Goal: Task Accomplishment & Management: Manage account settings

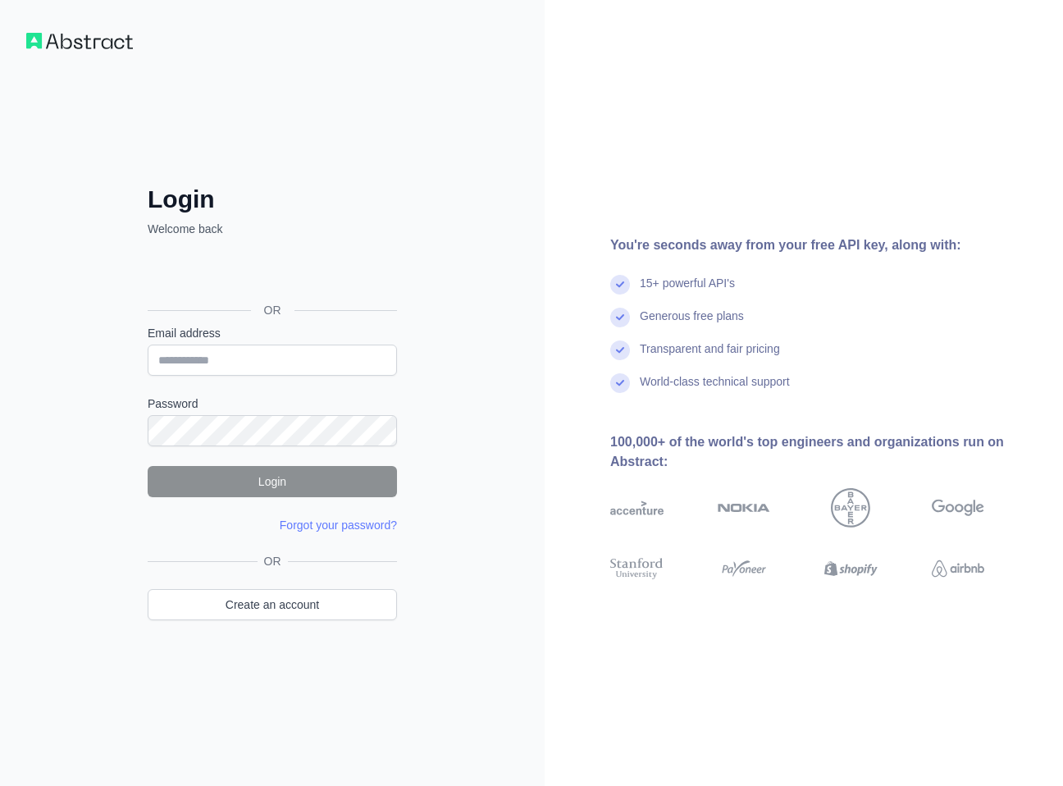
click at [185, 354] on input "Email address" at bounding box center [272, 359] width 249 height 31
type input "**********"
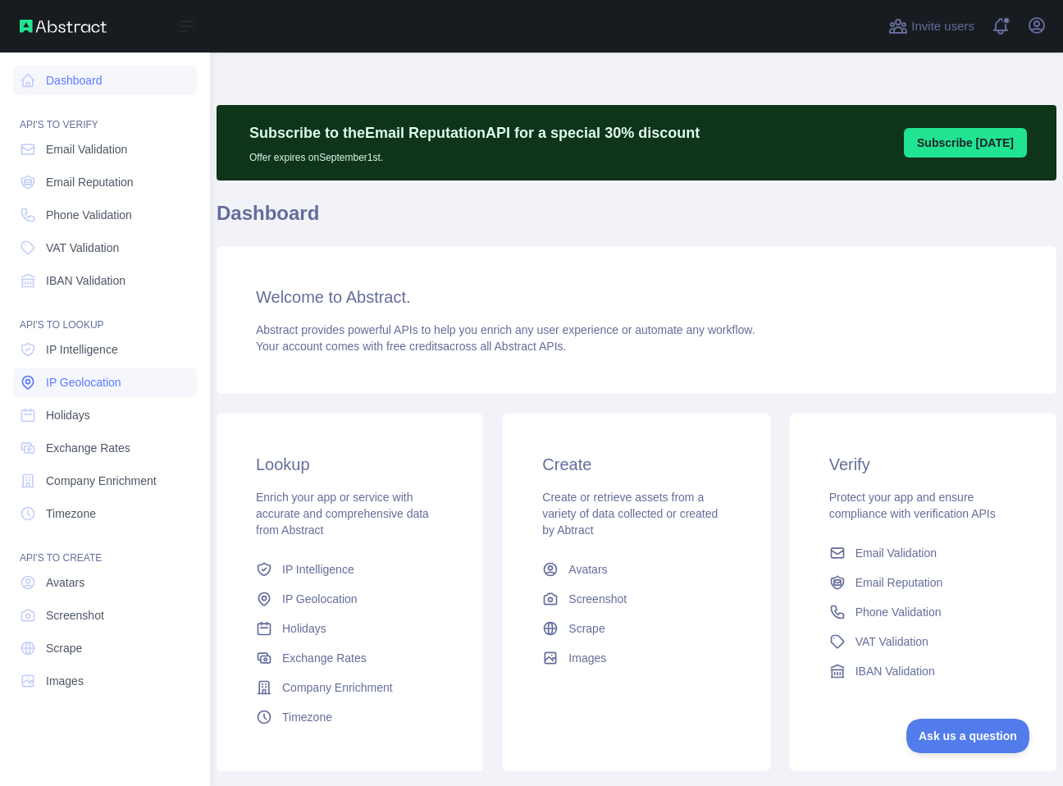
click at [125, 377] on link "IP Geolocation" at bounding box center [105, 382] width 184 height 30
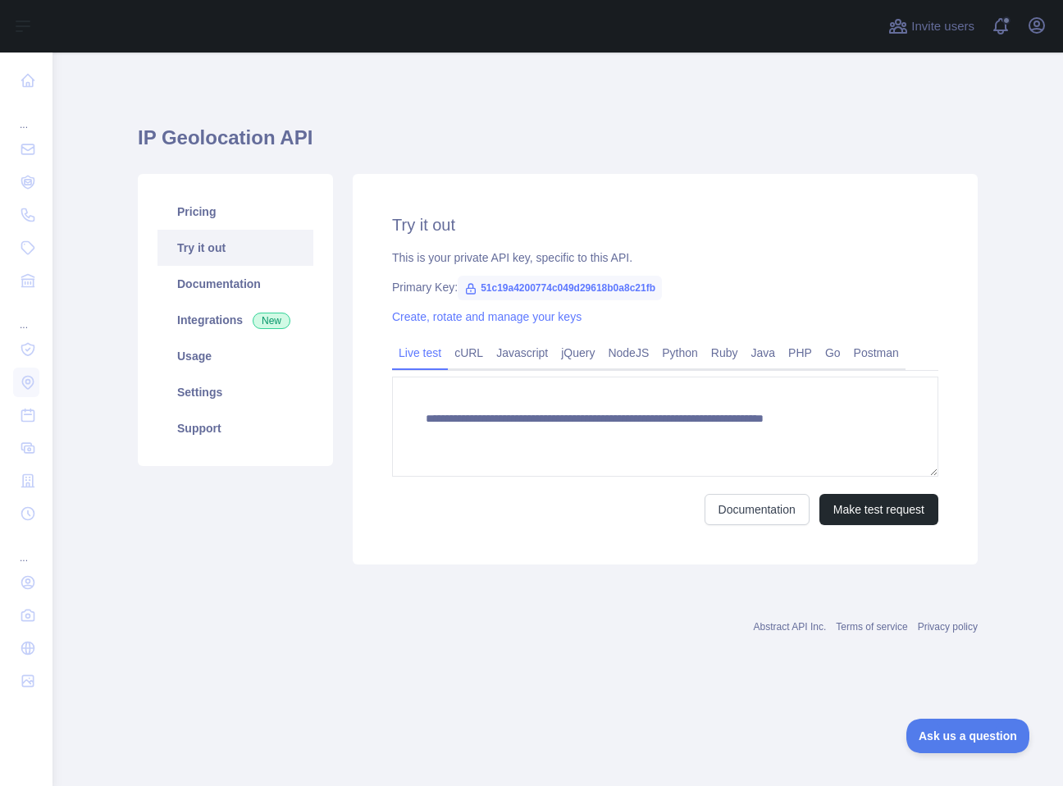
type textarea "**********"
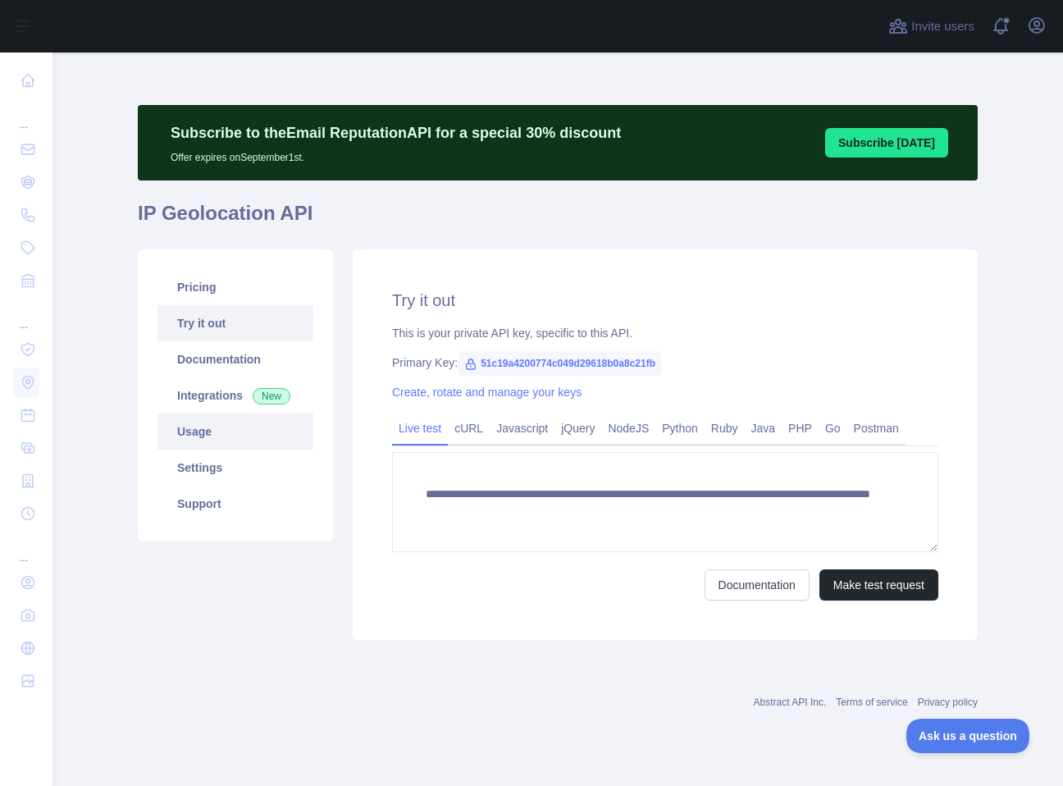
click at [221, 438] on link "Usage" at bounding box center [235, 431] width 156 height 36
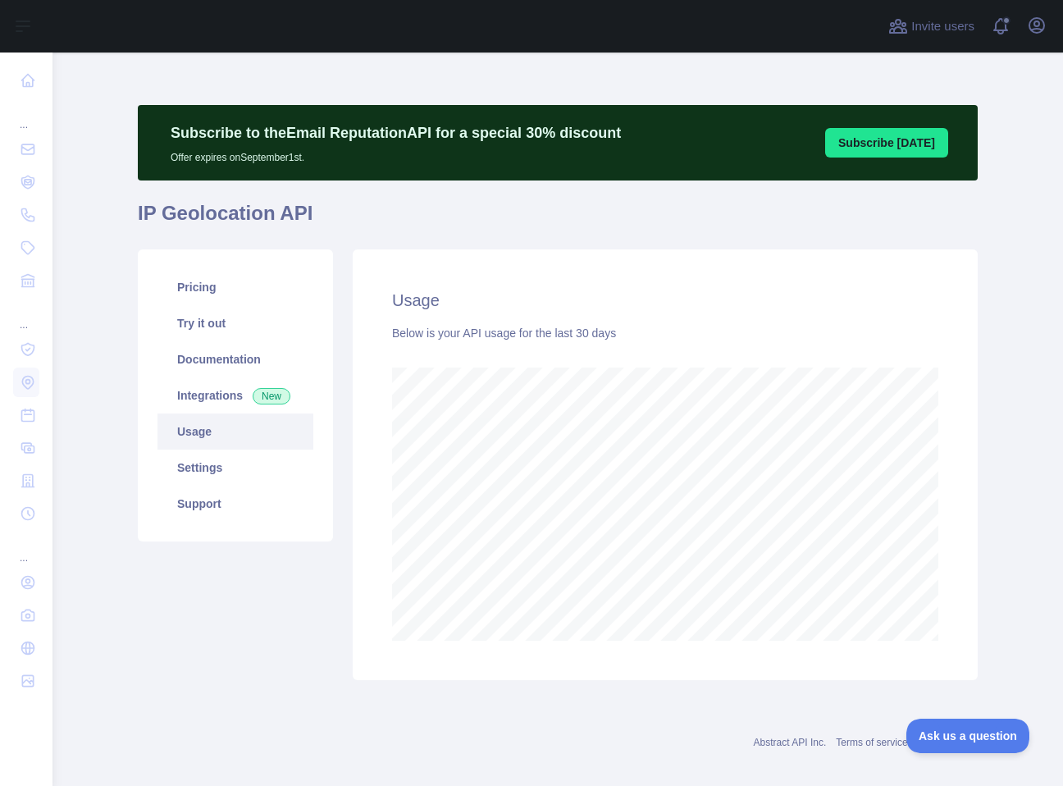
scroll to position [733, 1010]
click at [237, 290] on link "Pricing" at bounding box center [235, 287] width 156 height 36
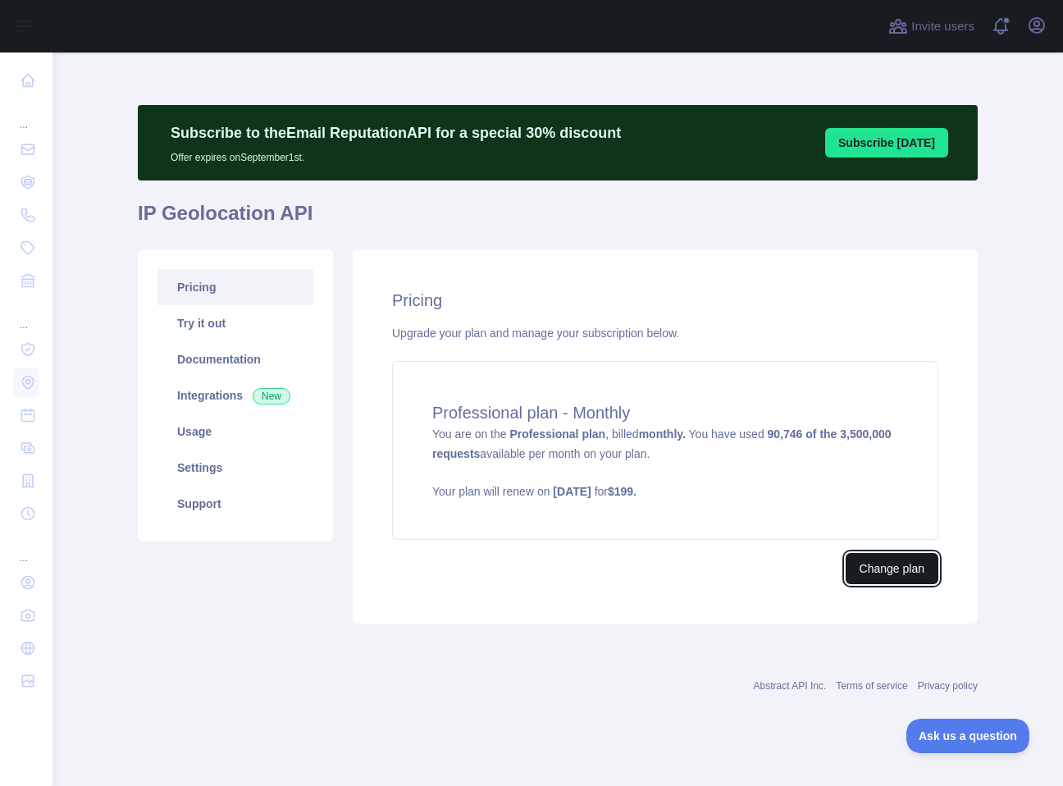
click at [907, 572] on button "Change plan" at bounding box center [892, 568] width 93 height 31
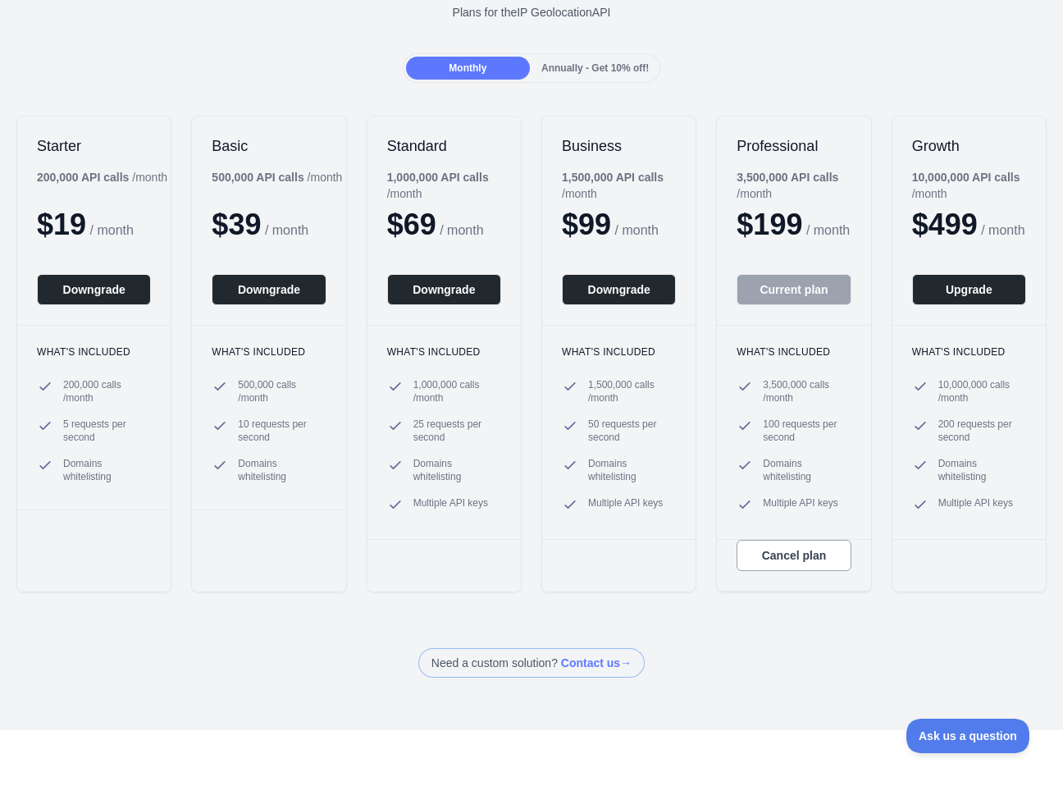
scroll to position [129, 0]
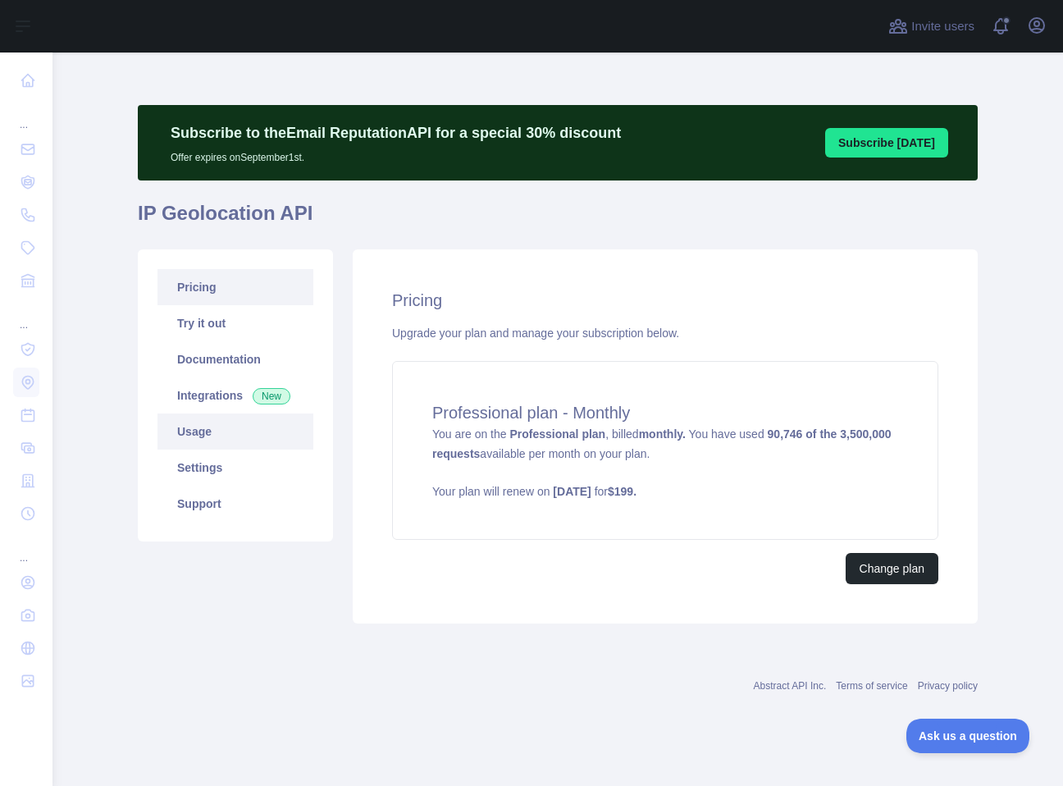
click at [210, 429] on link "Usage" at bounding box center [235, 431] width 156 height 36
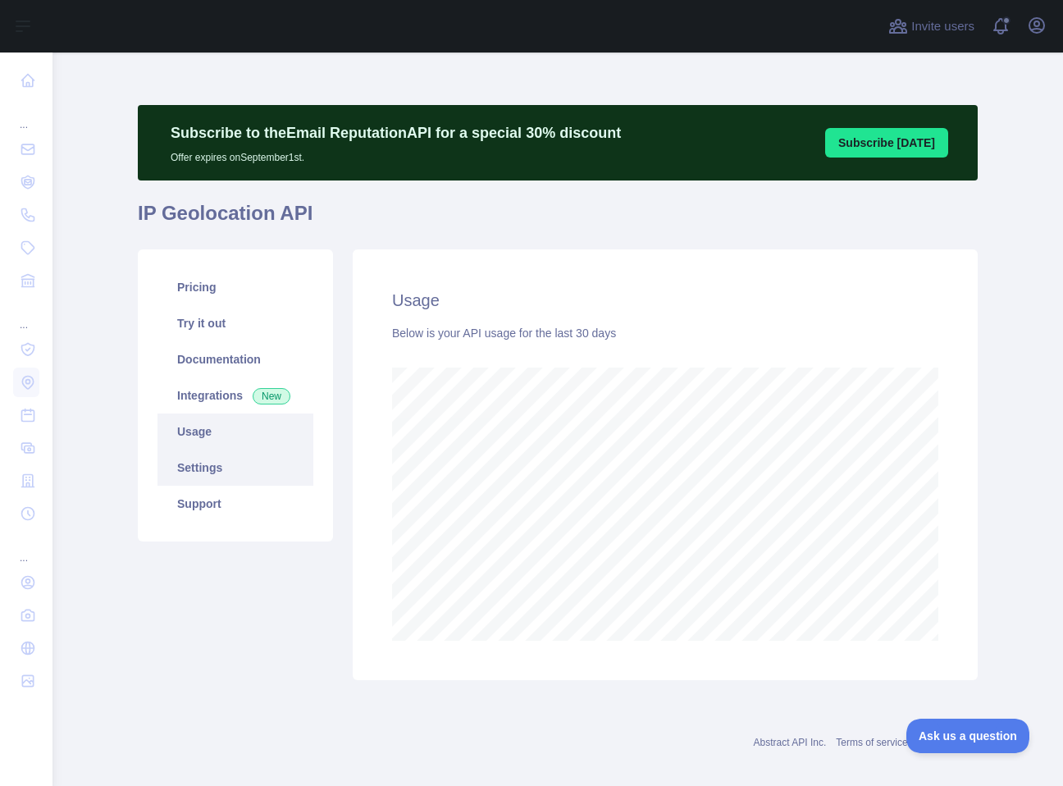
scroll to position [733, 1010]
click at [215, 479] on link "Settings" at bounding box center [235, 467] width 156 height 36
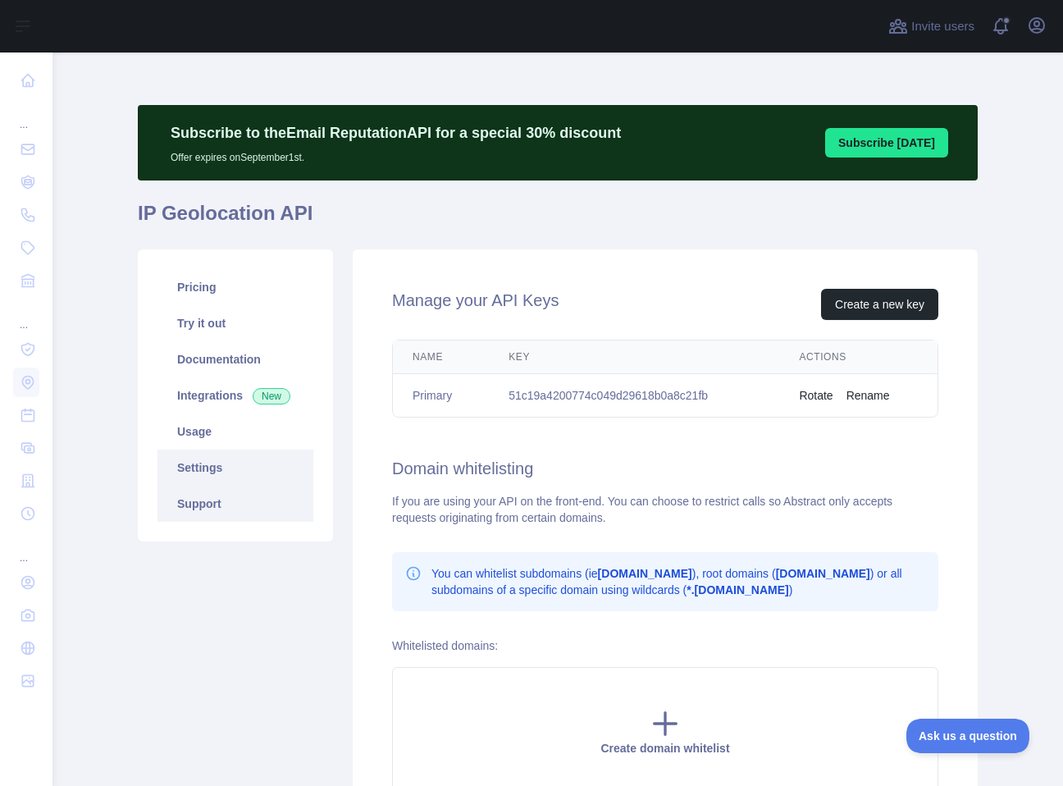
click at [215, 513] on link "Support" at bounding box center [235, 503] width 156 height 36
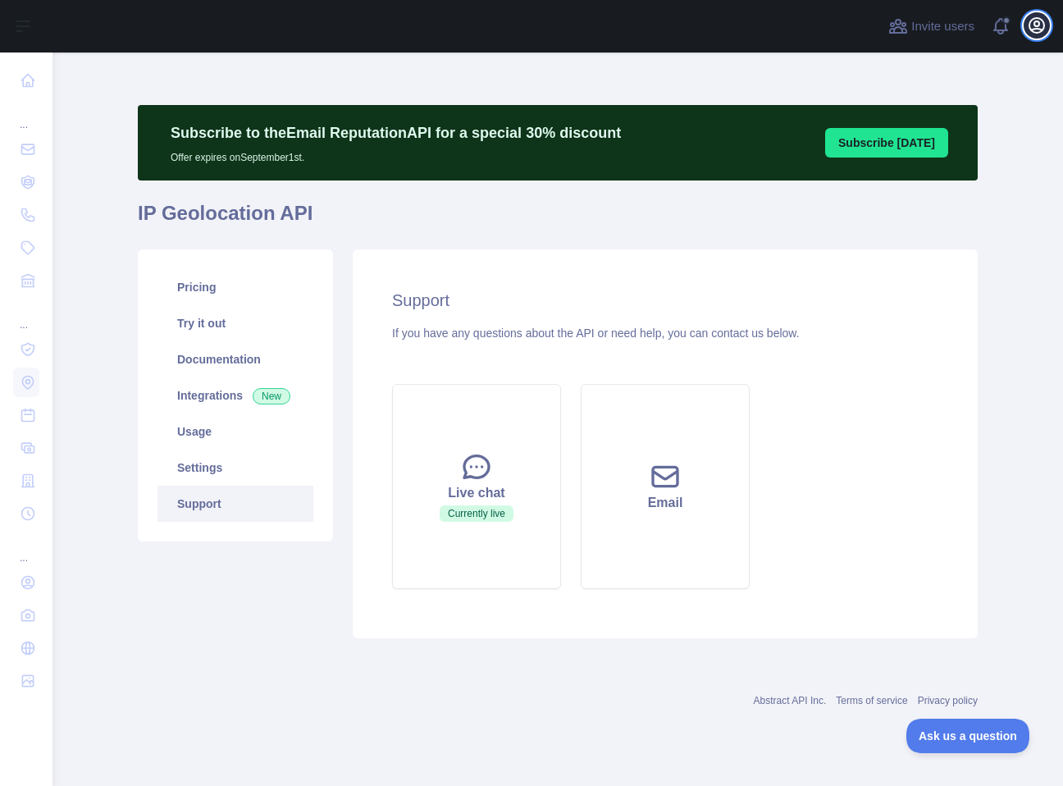
click at [1037, 27] on icon "button" at bounding box center [1037, 26] width 20 height 20
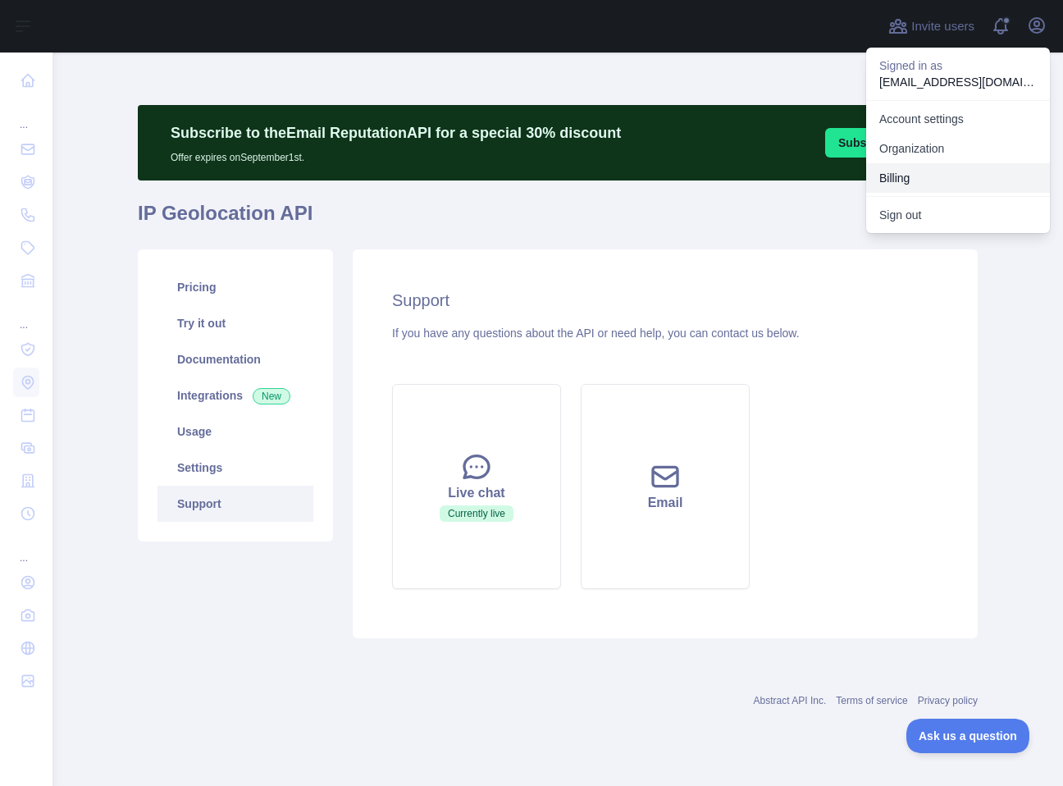
click at [932, 180] on button "Billing" at bounding box center [958, 178] width 184 height 30
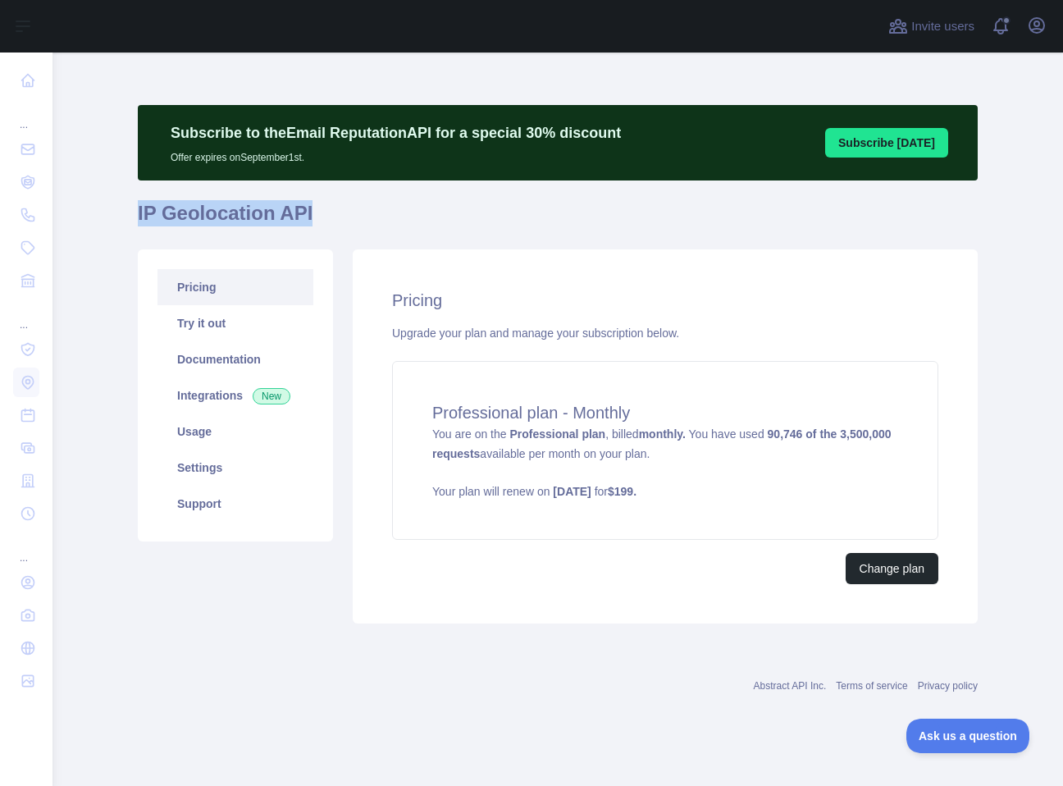
drag, startPoint x: 133, startPoint y: 216, endPoint x: 357, endPoint y: 215, distance: 223.9
click at [357, 215] on main "Subscribe to the Email Reputation API for a special 30 % discount Offer expires…" at bounding box center [557, 418] width 1010 height 733
copy h1 "IP Geolocation API"
